Goal: Task Accomplishment & Management: Use online tool/utility

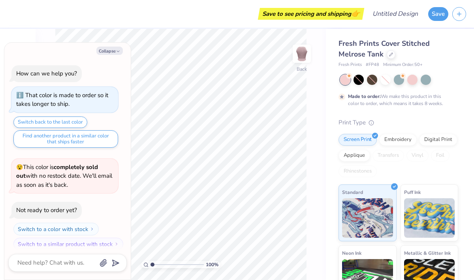
scroll to position [6, 0]
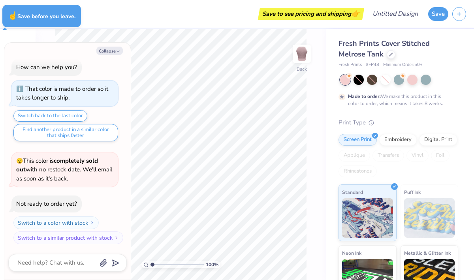
type textarea "x"
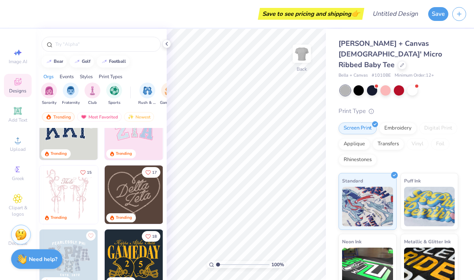
scroll to position [29, 0]
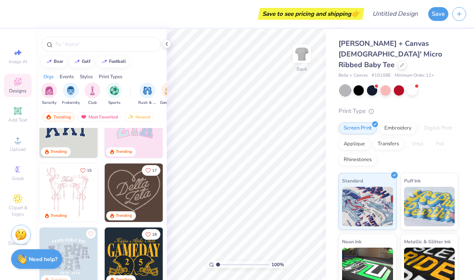
click at [145, 186] on img at bounding box center [134, 193] width 58 height 58
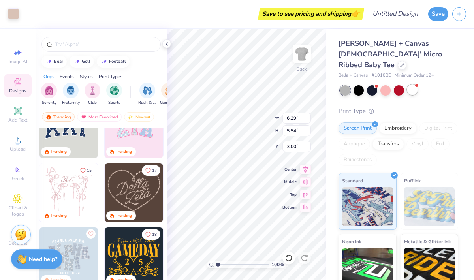
click at [415, 85] on div at bounding box center [412, 90] width 10 height 10
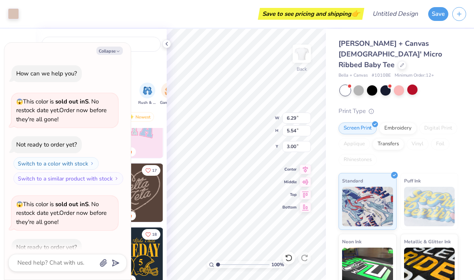
scroll to position [43, 0]
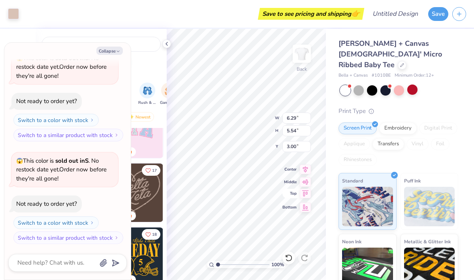
type textarea "x"
type input "1.55"
click at [292, 190] on div "100 % Back W 6.29 6.29 " H 5.54 5.54 " Y 1.55 1.55 " Center Middle Top Bottom" at bounding box center [246, 154] width 159 height 251
type textarea "x"
type input "9.87"
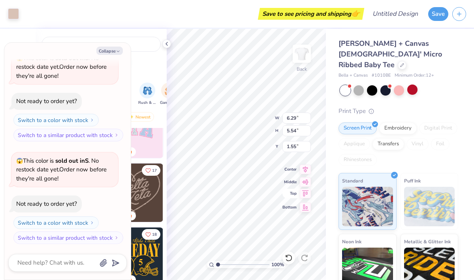
type input "8.68"
type textarea "x"
type input "3.00"
click at [72, 260] on textarea at bounding box center [57, 263] width 80 height 11
click at [349, 85] on div at bounding box center [345, 90] width 10 height 10
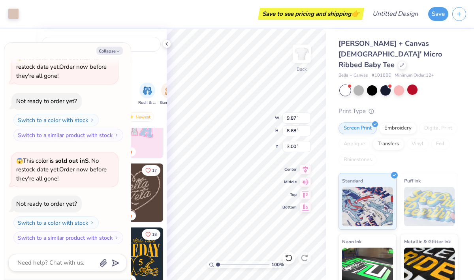
scroll to position [146, 0]
click at [365, 85] on div at bounding box center [399, 90] width 118 height 10
click at [354, 85] on div at bounding box center [359, 90] width 10 height 10
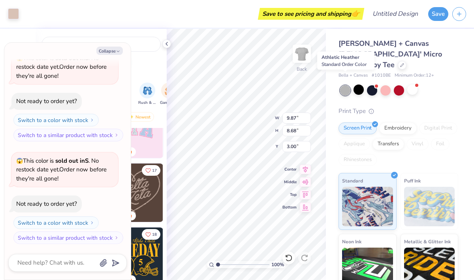
click at [350, 85] on div at bounding box center [345, 90] width 10 height 10
click at [347, 85] on div at bounding box center [345, 90] width 10 height 10
click at [412, 85] on div at bounding box center [412, 90] width 10 height 10
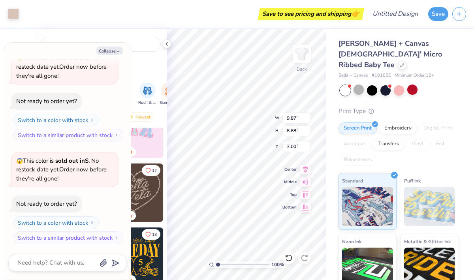
scroll to position [249, 0]
click at [121, 52] on button "Collapse" at bounding box center [109, 51] width 26 height 8
type textarea "x"
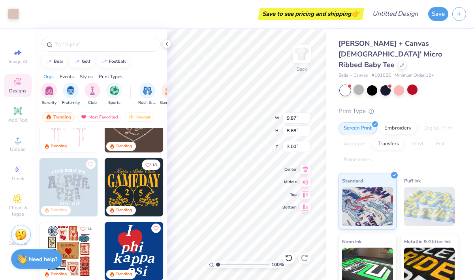
scroll to position [126, 0]
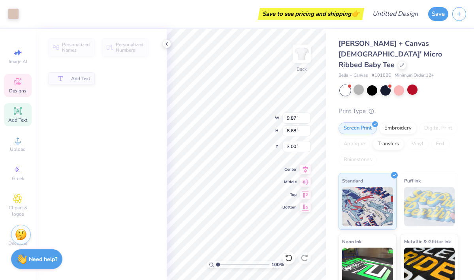
type input "6.28"
type input "3.49"
type input "4.45"
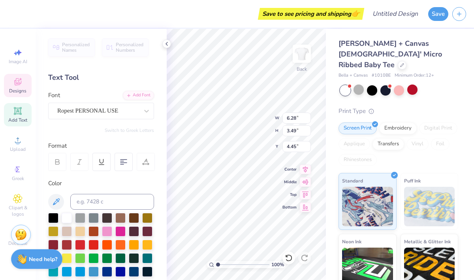
scroll to position [0, 0]
type textarea "t"
type textarea "Sigma Lambda"
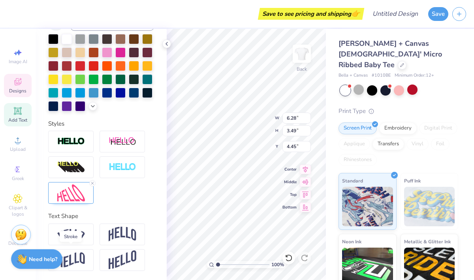
scroll to position [0, 0]
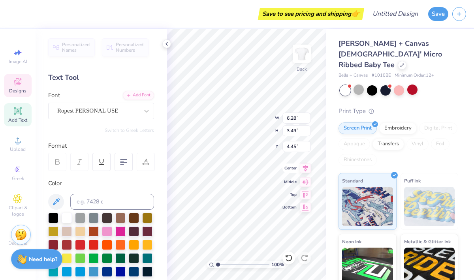
type input "4.95"
type input "3.25"
type input "1.37"
type textarea "a"
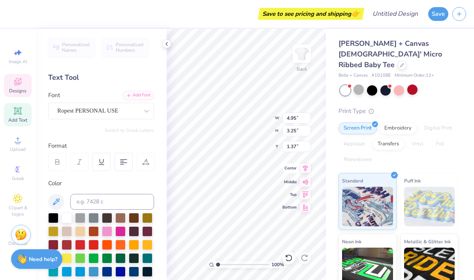
type textarea "Gamma's in full bloom"
click at [216, 266] on input "range" at bounding box center [242, 264] width 53 height 7
drag, startPoint x: 217, startPoint y: 264, endPoint x: 239, endPoint y: 264, distance: 21.3
type input "4.97"
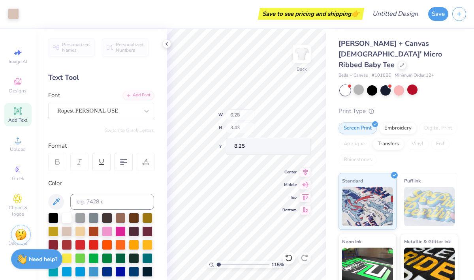
click at [239, 264] on input "range" at bounding box center [242, 264] width 53 height 7
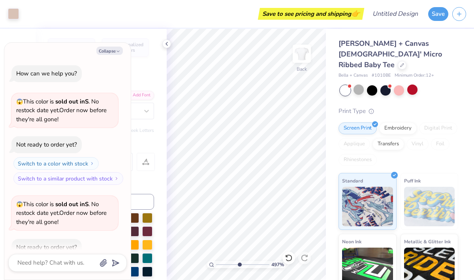
type textarea "x"
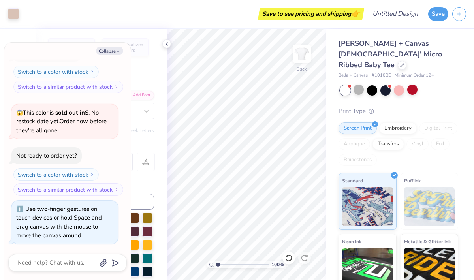
drag, startPoint x: 218, startPoint y: 265, endPoint x: 209, endPoint y: 262, distance: 9.4
type input "1"
click at [216, 262] on input "range" at bounding box center [242, 264] width 53 height 7
click at [291, 262] on div at bounding box center [289, 258] width 13 height 13
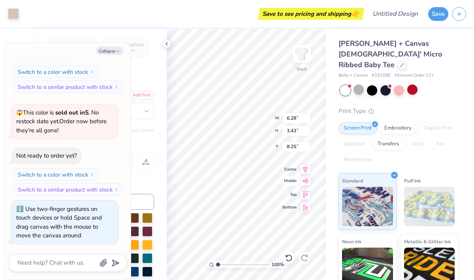
click at [123, 48] on div "Collapse" at bounding box center [67, 51] width 119 height 8
click at [121, 53] on button "Collapse" at bounding box center [109, 51] width 26 height 8
click at [115, 49] on button "Collapse" at bounding box center [109, 51] width 26 height 8
click at [301, 181] on icon at bounding box center [305, 180] width 11 height 9
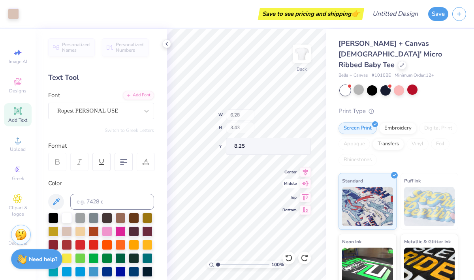
type textarea "x"
click at [248, 111] on div "100 % Back W 9.87 H 8.68 Y 3.00 Center Middle Top Bottom" at bounding box center [246, 154] width 159 height 251
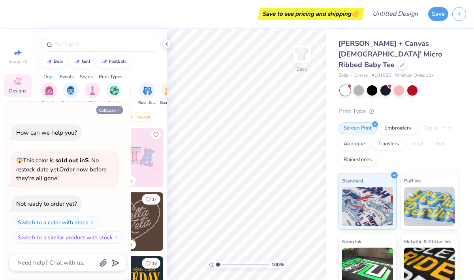
click at [112, 111] on button "Collapse" at bounding box center [109, 110] width 26 height 8
type textarea "x"
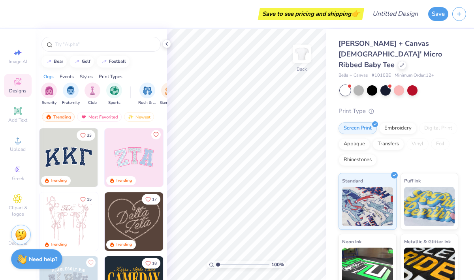
click at [134, 221] on img at bounding box center [134, 221] width 58 height 58
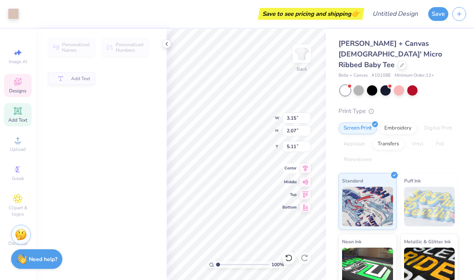
type input "3.15"
type input "2.07"
type input "5.11"
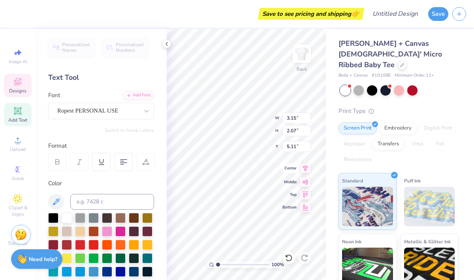
type input "4.00"
type input "2.22"
type input "3.93"
type textarea "90"
type input "4.01"
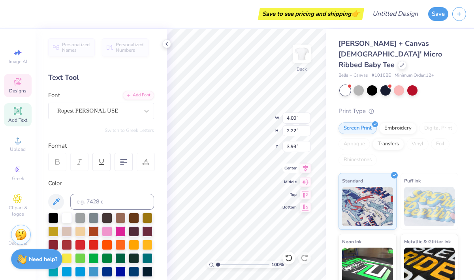
type input "2.29"
type input "3.89"
type input "6.29"
type input "5.54"
type input "3.00"
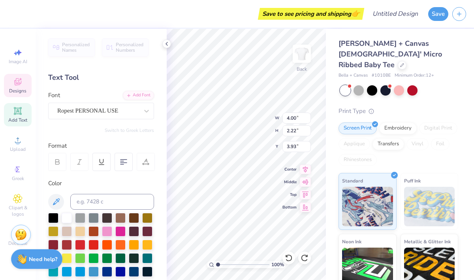
type textarea "1"
type textarea "1990"
type textarea "1"
type textarea "m"
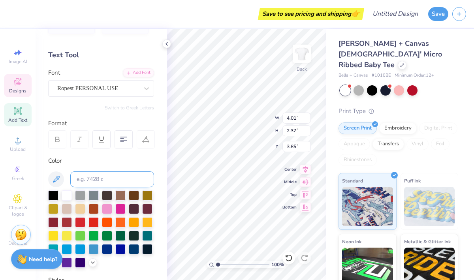
scroll to position [42, 0]
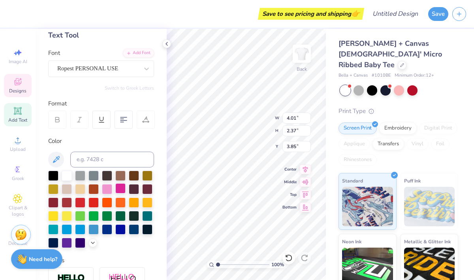
type textarea "Slg"
click at [119, 191] on div at bounding box center [120, 188] width 10 height 10
click at [102, 186] on div at bounding box center [107, 188] width 10 height 10
click at [119, 174] on div at bounding box center [120, 175] width 10 height 10
click at [121, 188] on div at bounding box center [120, 188] width 10 height 10
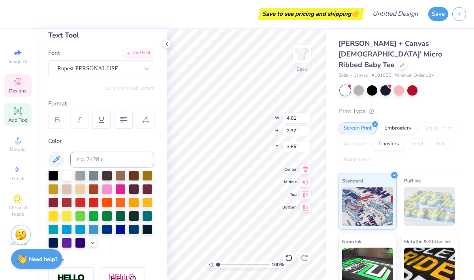
type input "6.29"
type input "5.54"
type input "3.00"
click at [118, 189] on div at bounding box center [120, 188] width 10 height 10
click at [119, 188] on div at bounding box center [120, 188] width 10 height 10
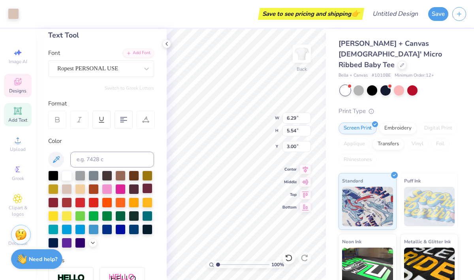
click at [137, 188] on div at bounding box center [134, 189] width 10 height 10
click at [158, 192] on div "Personalized Names Personalized Numbers Text Tool Add Font Font Ropest PERSONAL…" at bounding box center [101, 154] width 131 height 251
click at [148, 192] on div at bounding box center [147, 188] width 10 height 10
click at [103, 172] on div at bounding box center [107, 175] width 10 height 10
click at [53, 176] on div at bounding box center [53, 175] width 10 height 10
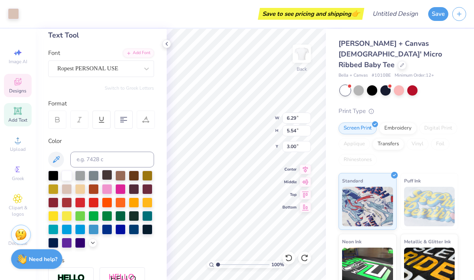
click at [111, 172] on div at bounding box center [107, 175] width 10 height 10
drag, startPoint x: 103, startPoint y: 186, endPoint x: 107, endPoint y: 185, distance: 4.5
click at [103, 186] on div at bounding box center [107, 189] width 10 height 10
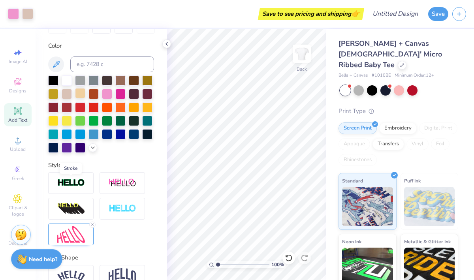
scroll to position [179, 0]
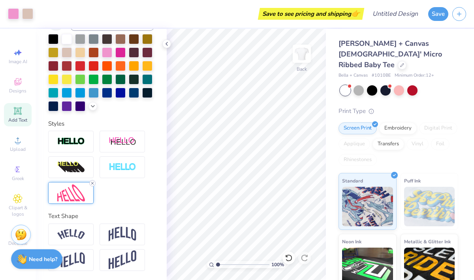
click at [92, 183] on icon at bounding box center [92, 183] width 5 height 5
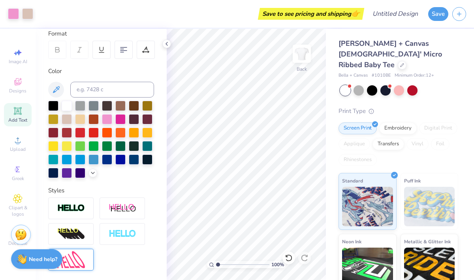
scroll to position [0, 0]
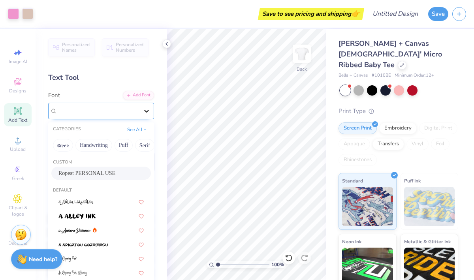
click at [139, 114] on div at bounding box center [146, 111] width 14 height 14
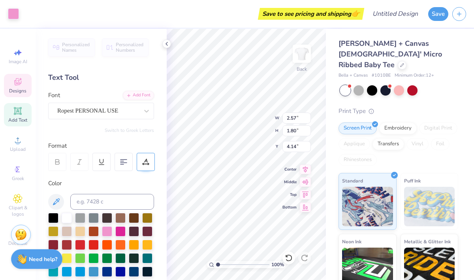
type input "3.97"
type input "6.29"
type input "5.54"
type input "3.00"
click at [110, 227] on div at bounding box center [107, 231] width 10 height 10
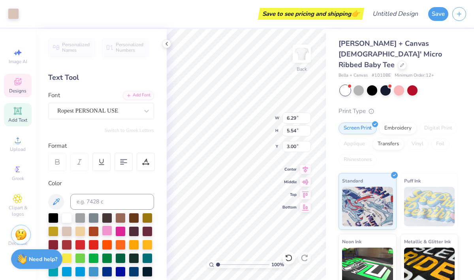
click at [107, 227] on div at bounding box center [107, 231] width 10 height 10
type input "2.69"
type input "2.93"
type input "2.58"
type input "5.65"
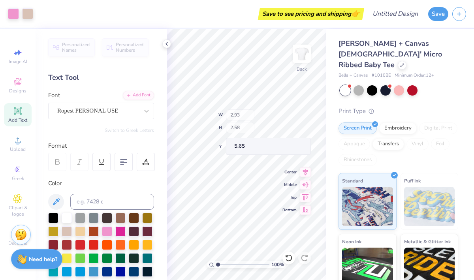
click at [249, 113] on div "100 % Back W 2.93 H 2.58 Y 5.65 Center Middle Top Bottom" at bounding box center [246, 154] width 159 height 251
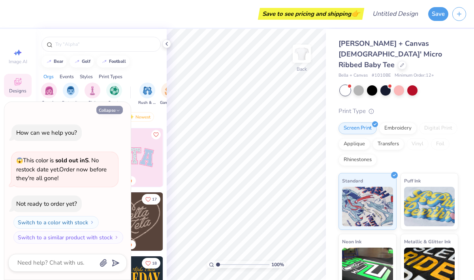
click at [113, 109] on button "Collapse" at bounding box center [109, 110] width 26 height 8
type textarea "x"
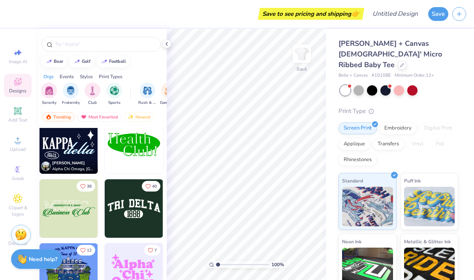
scroll to position [2522, 0]
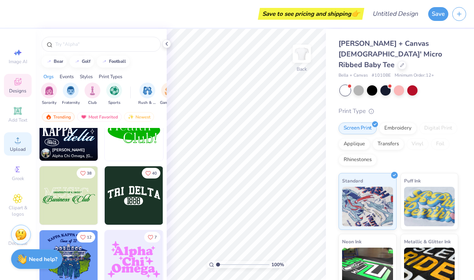
click at [17, 145] on div "Upload" at bounding box center [18, 143] width 28 height 23
click at [18, 141] on circle at bounding box center [17, 143] width 4 height 4
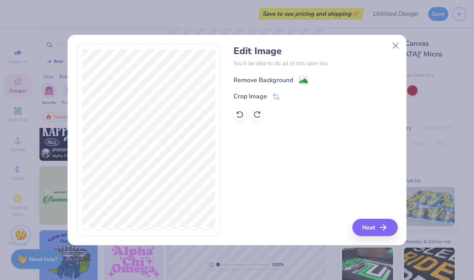
click at [297, 83] on div "Remove Background" at bounding box center [271, 80] width 75 height 10
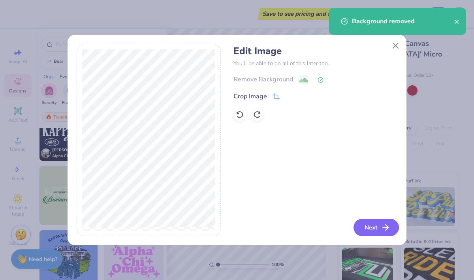
click at [378, 225] on button "Next" at bounding box center [376, 227] width 45 height 17
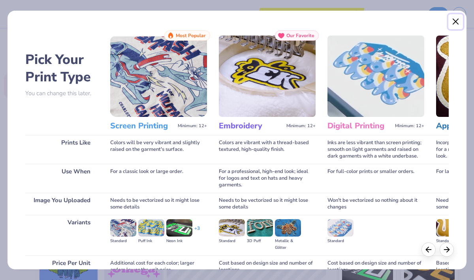
click at [460, 19] on button "Close" at bounding box center [455, 21] width 15 height 15
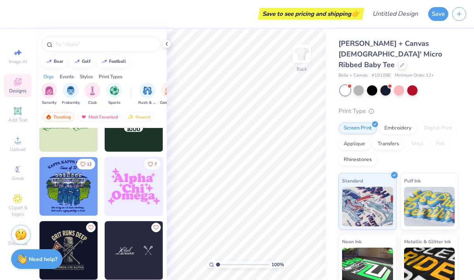
scroll to position [2597, 0]
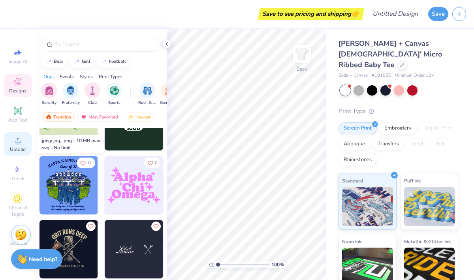
click at [24, 136] on div "Upload" at bounding box center [18, 143] width 28 height 23
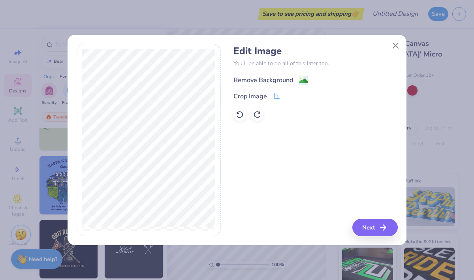
click at [281, 80] on div "Remove Background" at bounding box center [264, 79] width 60 height 9
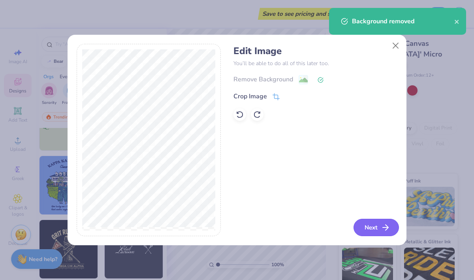
click at [378, 226] on button "Next" at bounding box center [376, 227] width 45 height 17
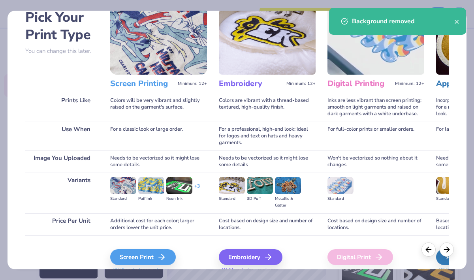
scroll to position [74, 0]
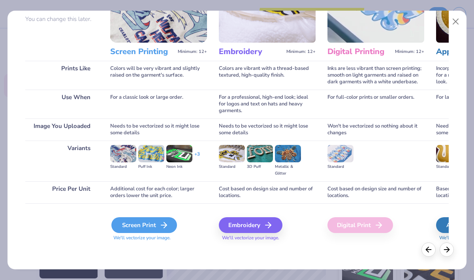
click at [155, 222] on div "Screen Print" at bounding box center [144, 225] width 66 height 16
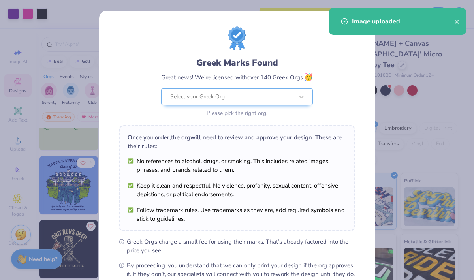
click at [239, 138] on body "Art colors Save to see pricing and shipping 👉 Design Title Save Image AI Design…" at bounding box center [237, 140] width 474 height 280
type input "2.24"
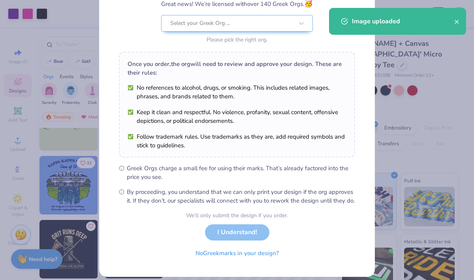
scroll to position [90, 0]
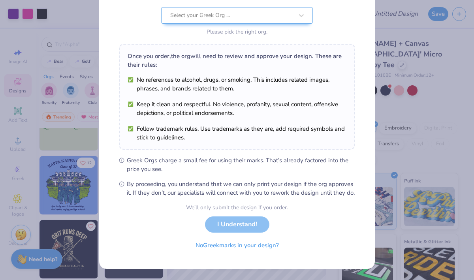
click at [177, 180] on span "By proceeding, you understand that we can only print your design if the org app…" at bounding box center [241, 188] width 228 height 17
click at [178, 156] on span "Greek Orgs charge a small fee for using their marks. That’s already factored in…" at bounding box center [241, 164] width 228 height 17
click at [234, 224] on div "We’ll only submit the design if you order. I Understand! No Greek marks in your…" at bounding box center [237, 228] width 102 height 50
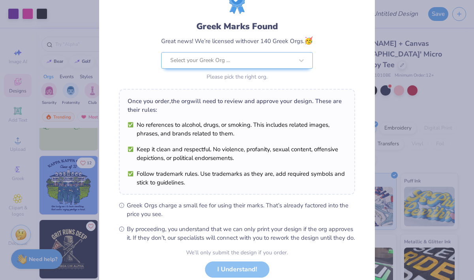
scroll to position [0, 0]
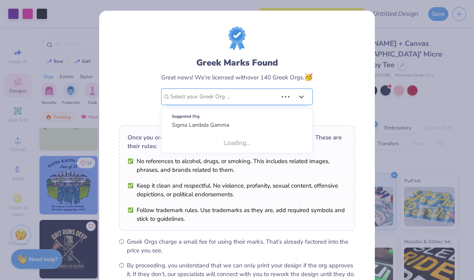
click at [262, 94] on div at bounding box center [223, 97] width 107 height 10
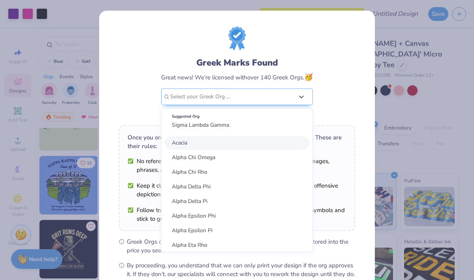
click at [341, 93] on div "Greek Marks Found Great news! We’re licensed with over 140 Greek Orgs. 🥳 option…" at bounding box center [237, 72] width 236 height 92
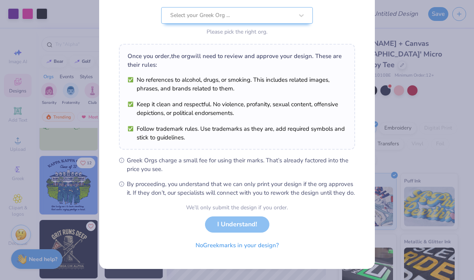
scroll to position [90, 0]
click at [413, 75] on div "Greek Marks Found Great news! We’re licensed with over 140 Greek Orgs. 🥳 Select…" at bounding box center [237, 140] width 474 height 280
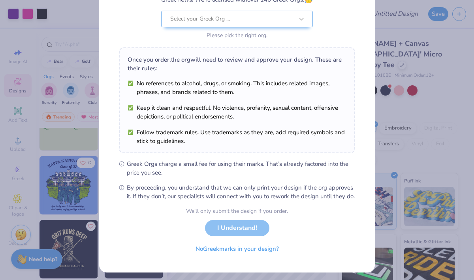
scroll to position [79, 0]
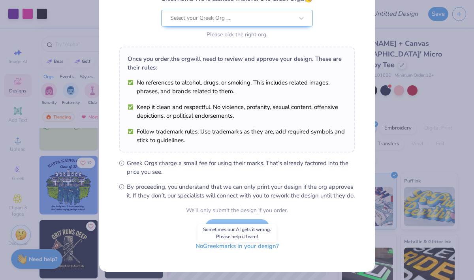
click at [268, 254] on button "No Greek marks in your design?" at bounding box center [237, 246] width 97 height 16
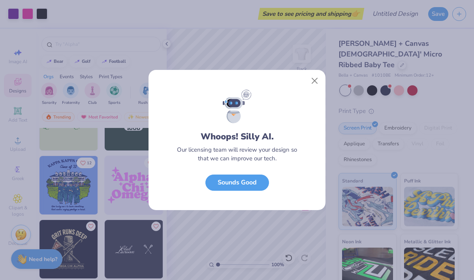
scroll to position [0, 0]
click at [315, 81] on button "Close" at bounding box center [314, 80] width 15 height 15
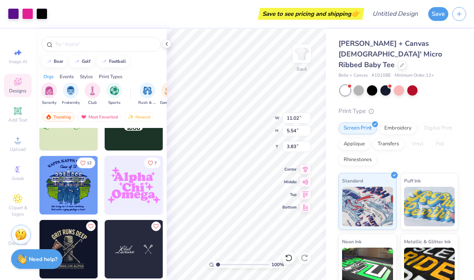
type input "3.00"
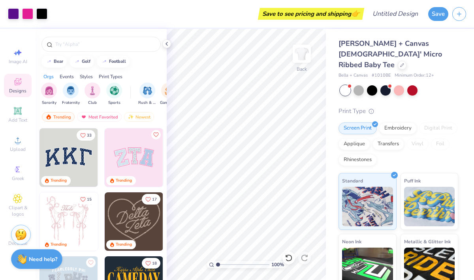
click at [134, 223] on img at bounding box center [134, 221] width 58 height 58
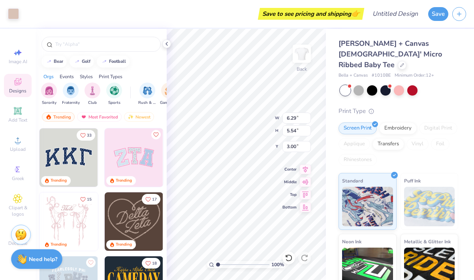
click at [327, 201] on div "Art colors Save to see pricing and shipping 👉 Design Title Save Image AI Design…" at bounding box center [237, 140] width 474 height 280
type input "2.18"
click at [308, 207] on div "100 % Back W 6.29 6.29 " H 5.54 5.54 " Y 2.18 2.18 " Center Middle Top Bottom" at bounding box center [246, 154] width 159 height 251
type input "11.02"
type input "3.00"
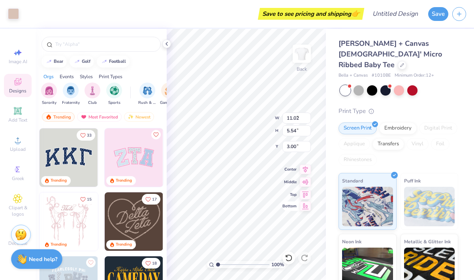
type input "6.29"
type input "2.18"
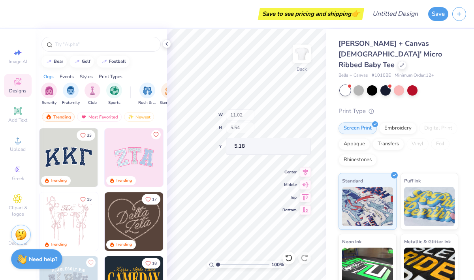
type input "5.18"
